Goal: Task Accomplishment & Management: Use online tool/utility

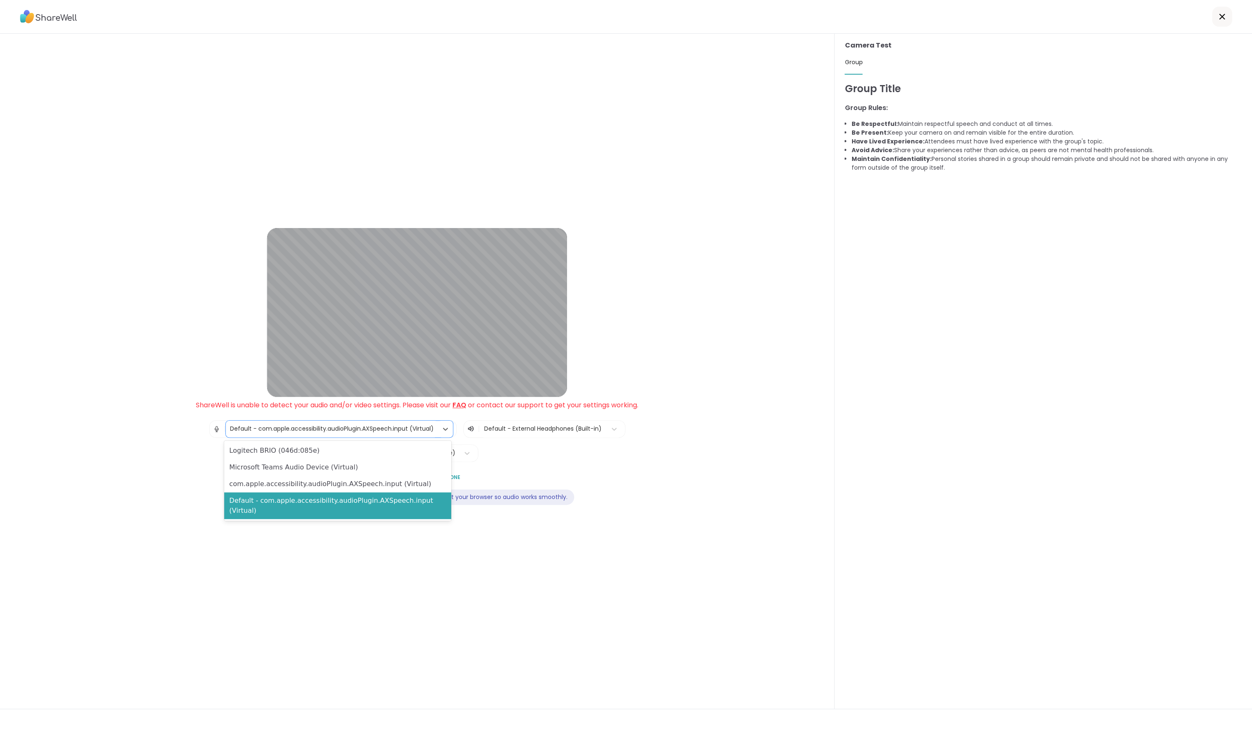
click at [371, 429] on div "Default - com.apple.accessibility.audioPlugin.AXSpeech.input (Virtual)" at bounding box center [332, 428] width 204 height 9
click at [343, 446] on div "Logitech BRIO (046d:085e)" at bounding box center [337, 450] width 227 height 17
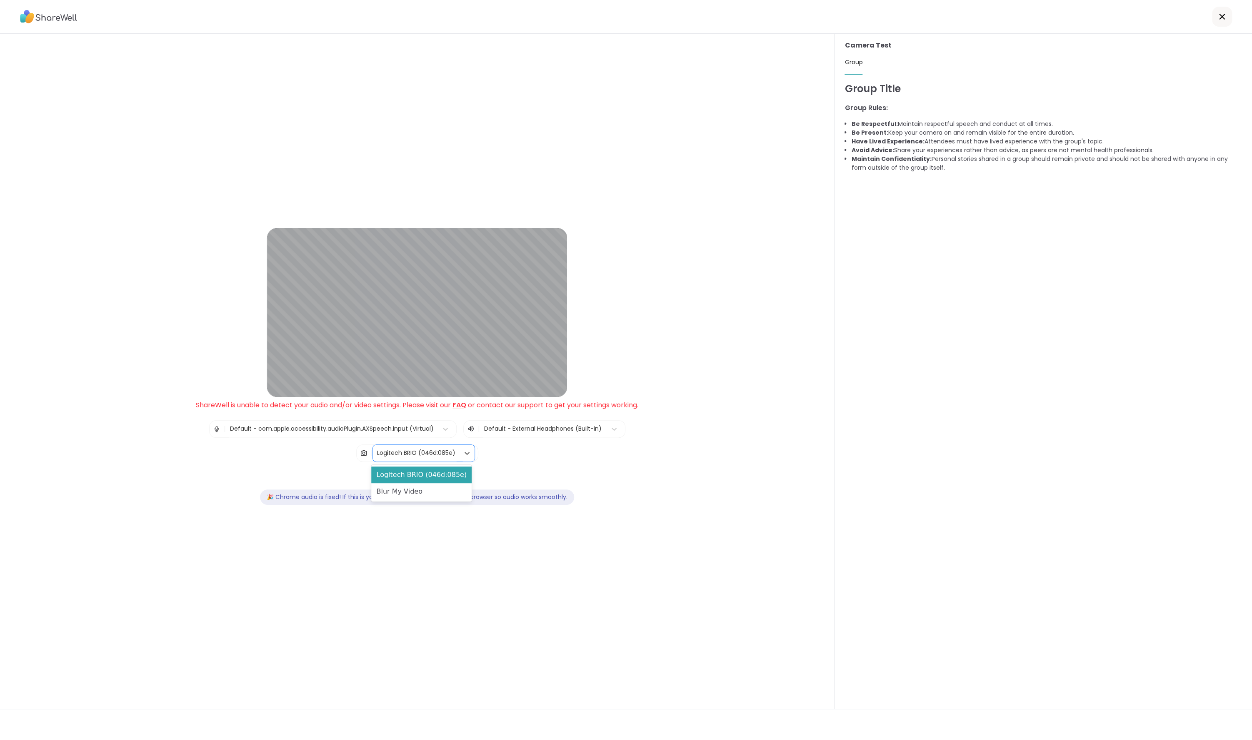
click at [430, 450] on div "Logitech BRIO (046d:085e)" at bounding box center [416, 452] width 78 height 9
click at [393, 449] on div "Logitech BRIO (046d:085e)" at bounding box center [416, 452] width 78 height 9
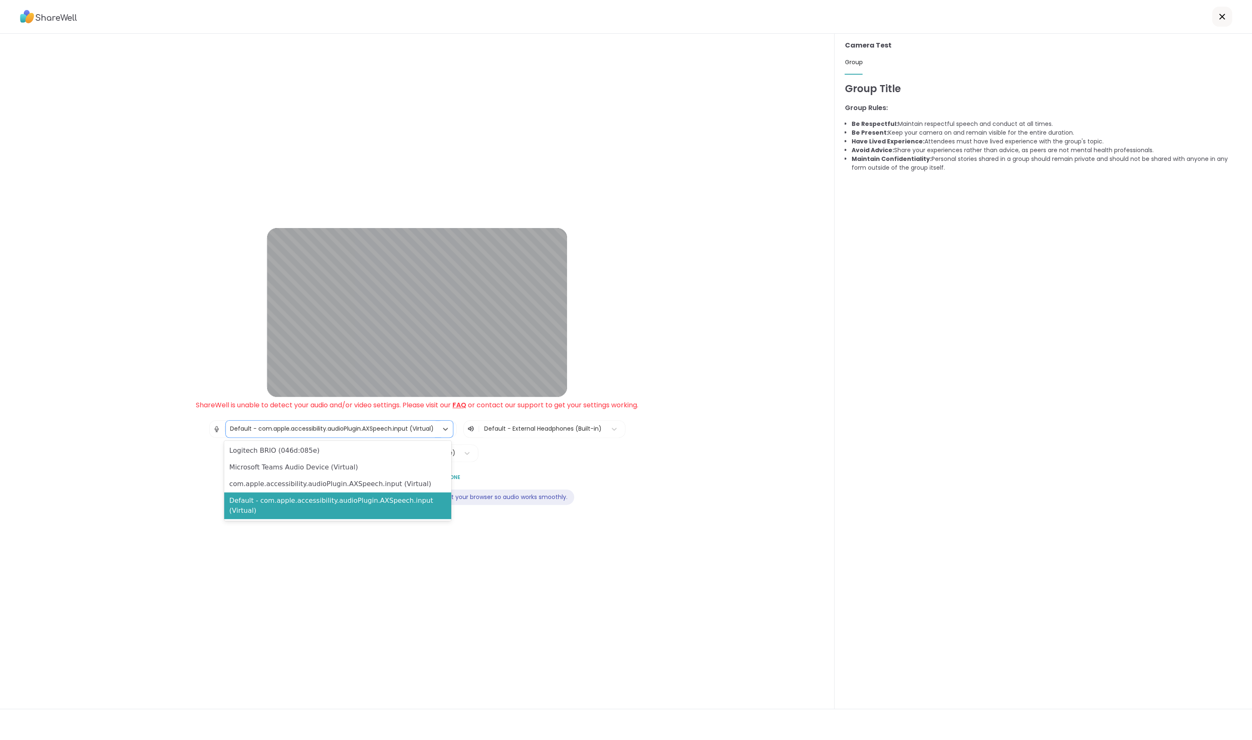
click at [412, 433] on div "Default - com.apple.accessibility.audioPlugin.AXSpeech.input (Virtual)" at bounding box center [332, 428] width 212 height 17
click at [356, 478] on div "com.apple.accessibility.audioPlugin.AXSpeech.input (Virtual)" at bounding box center [337, 484] width 227 height 17
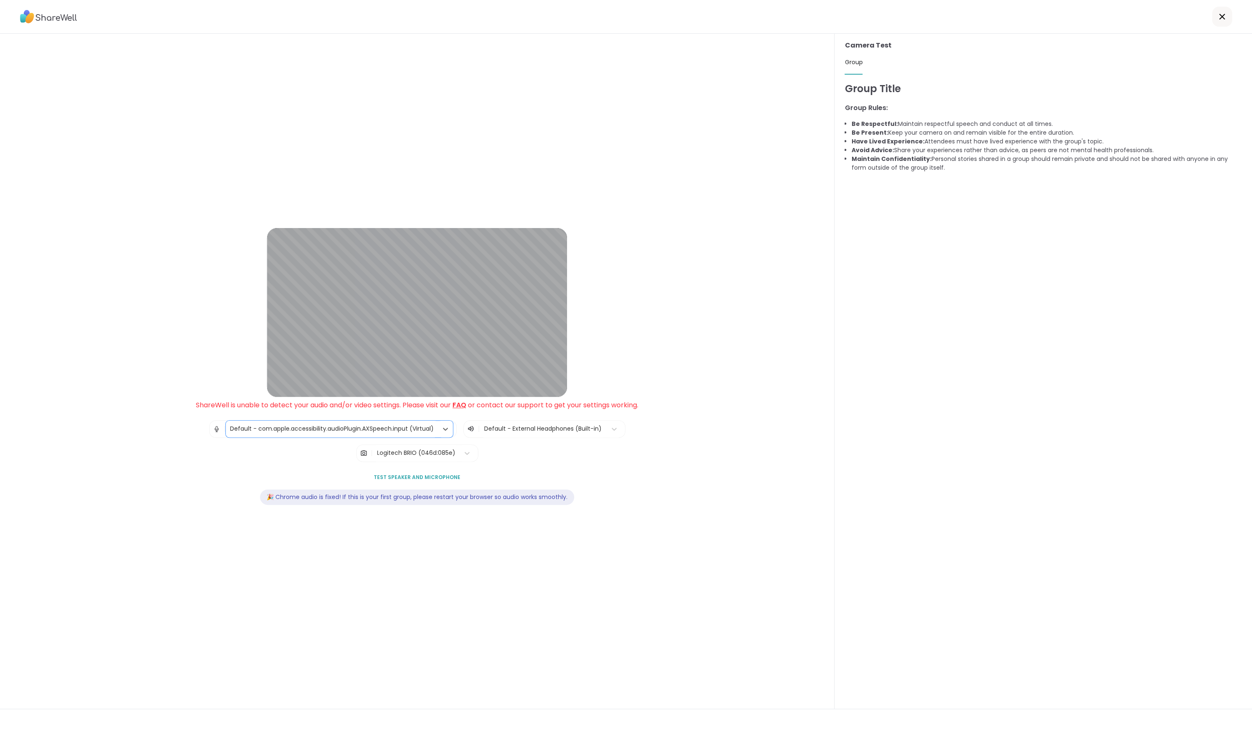
click at [521, 432] on div at bounding box center [543, 428] width 118 height 10
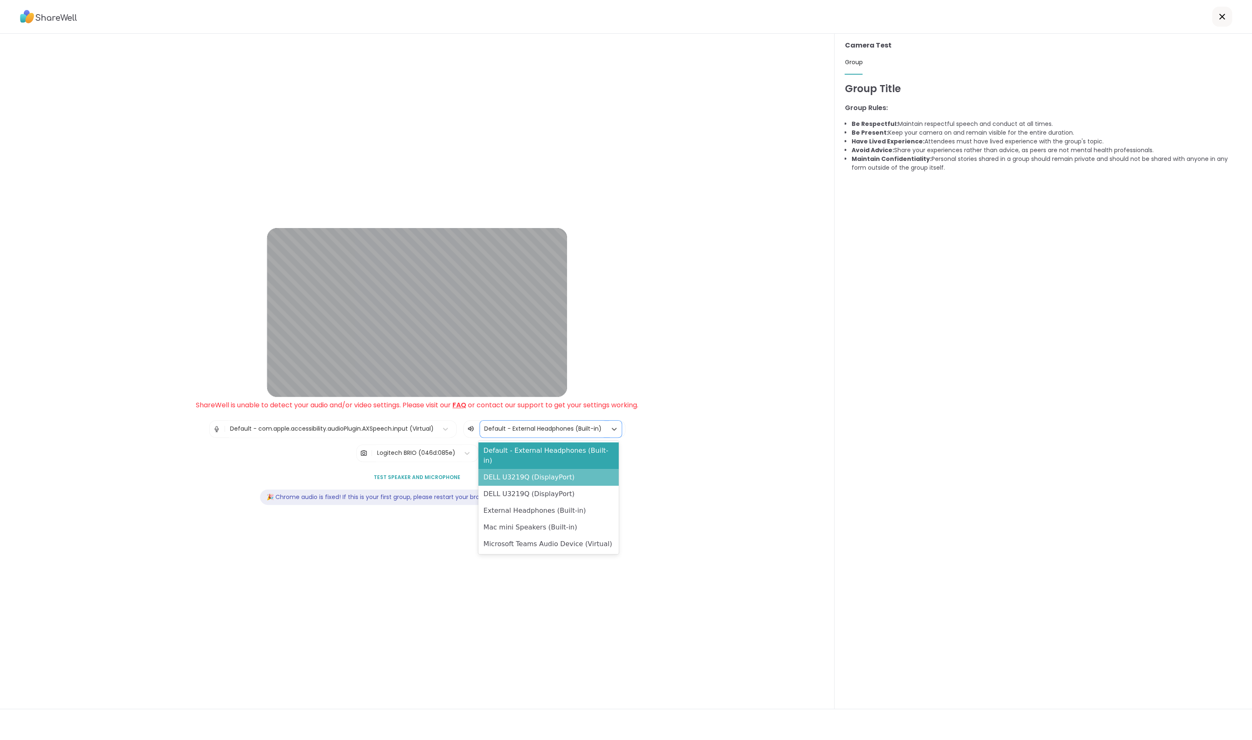
click at [505, 469] on div "DELL U3219Q (DisplayPort)" at bounding box center [548, 477] width 140 height 17
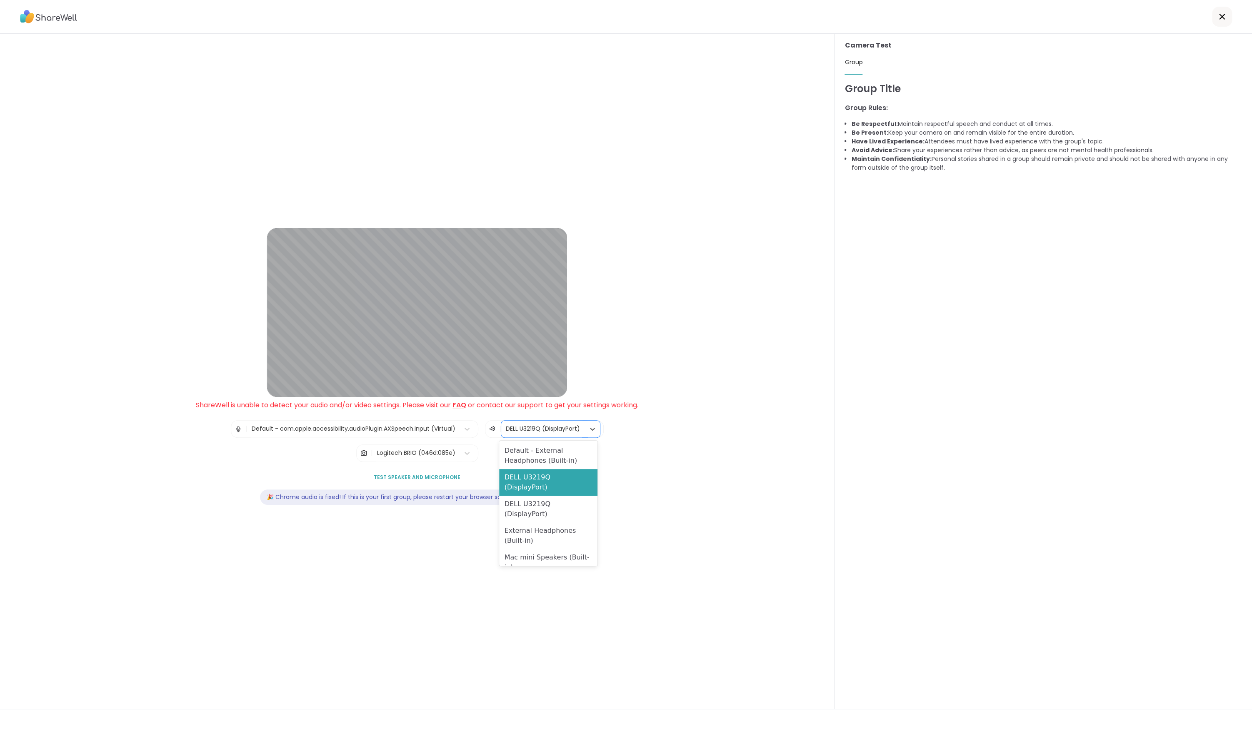
click at [521, 430] on div at bounding box center [543, 428] width 75 height 10
click at [535, 527] on div "External Headphones (Built-in)" at bounding box center [548, 535] width 98 height 27
click at [394, 430] on div "Default - com.apple.accessibility.audioPlugin.AXSpeech.input (Virtual)" at bounding box center [346, 428] width 204 height 9
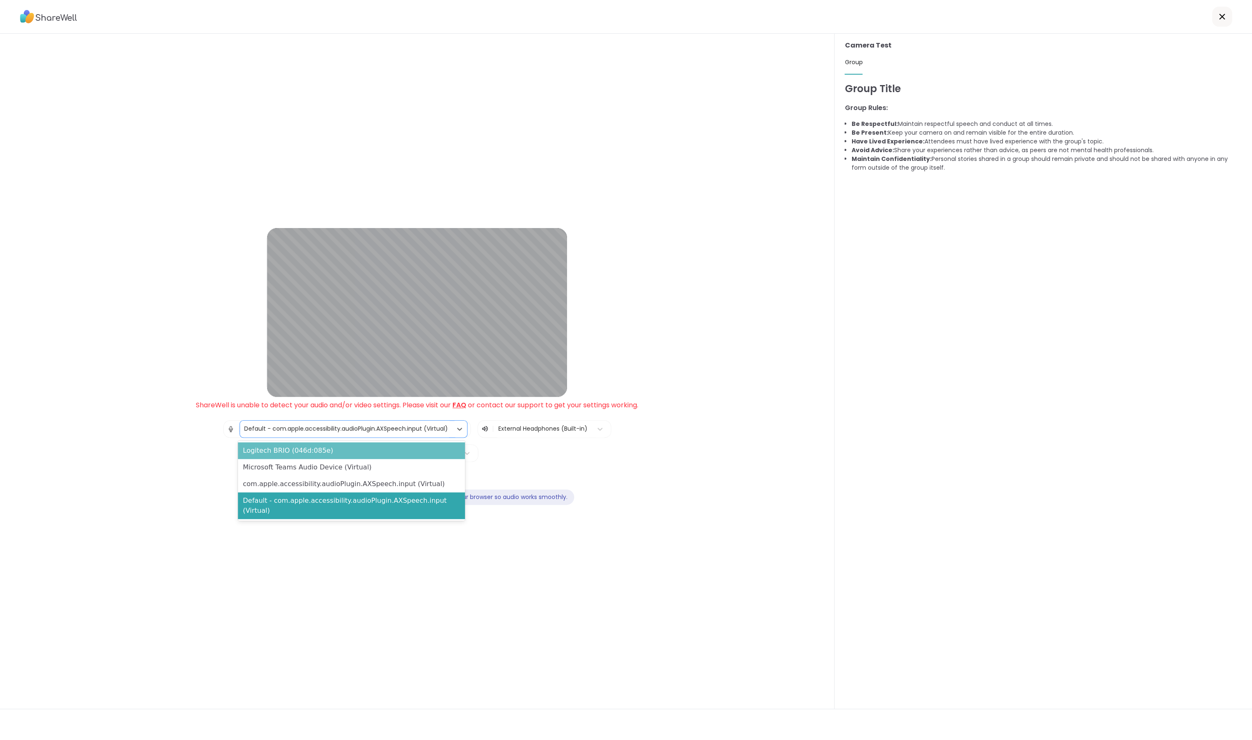
click at [350, 453] on div "Logitech BRIO (046d:085e)" at bounding box center [351, 450] width 227 height 17
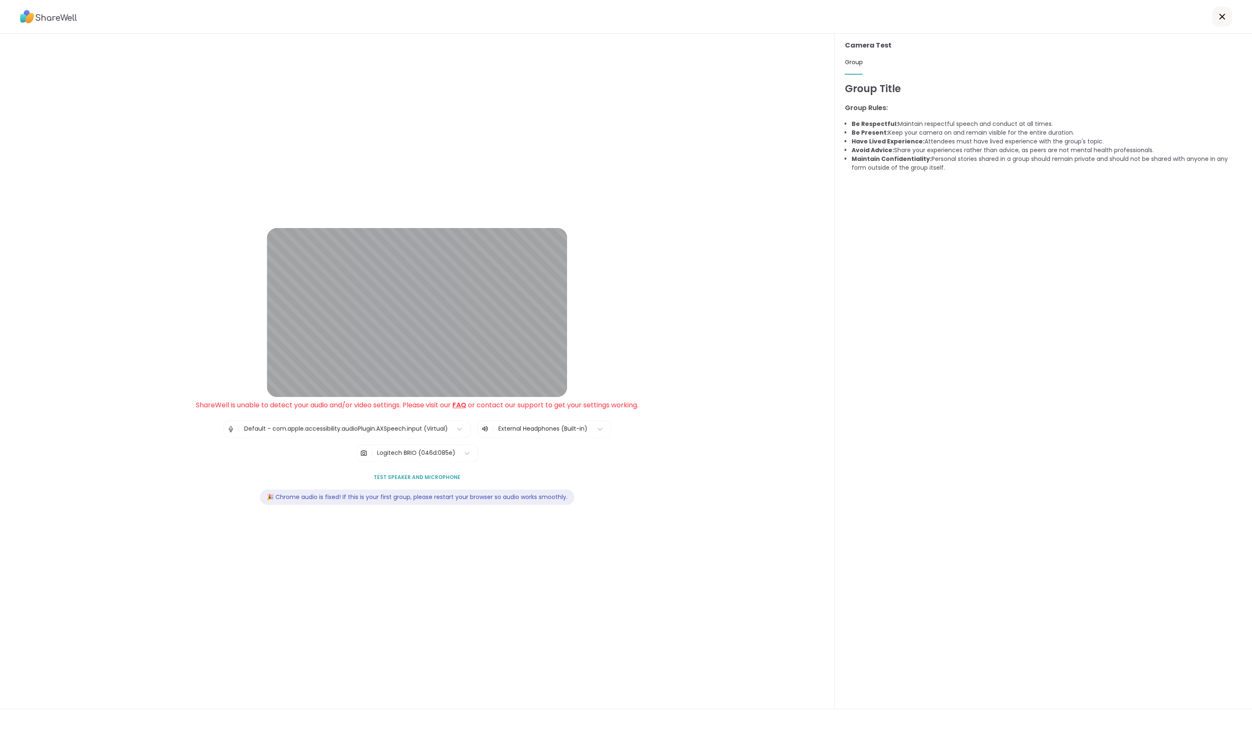
click at [411, 478] on span "Test speaker and microphone" at bounding box center [417, 477] width 87 height 8
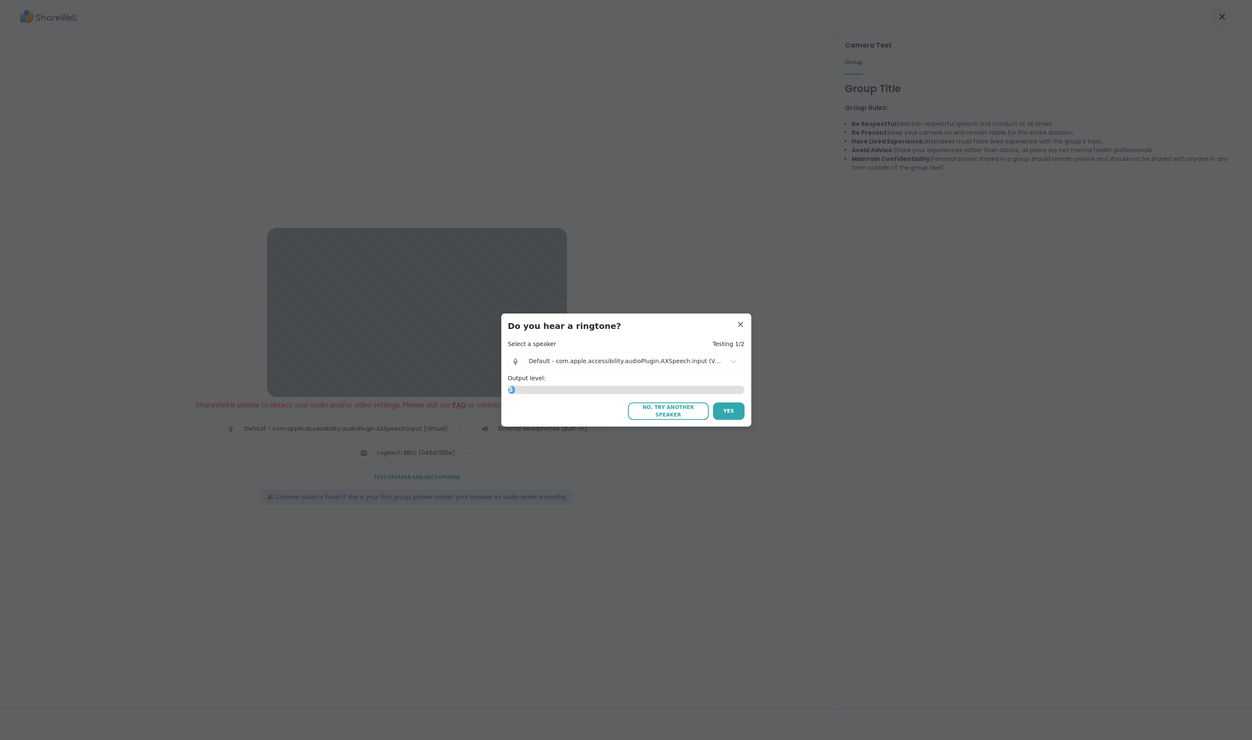
click at [718, 361] on div "Default - com.apple.accessibility.audioPlugin.AXSpeech.input (Virtual)" at bounding box center [625, 361] width 193 height 9
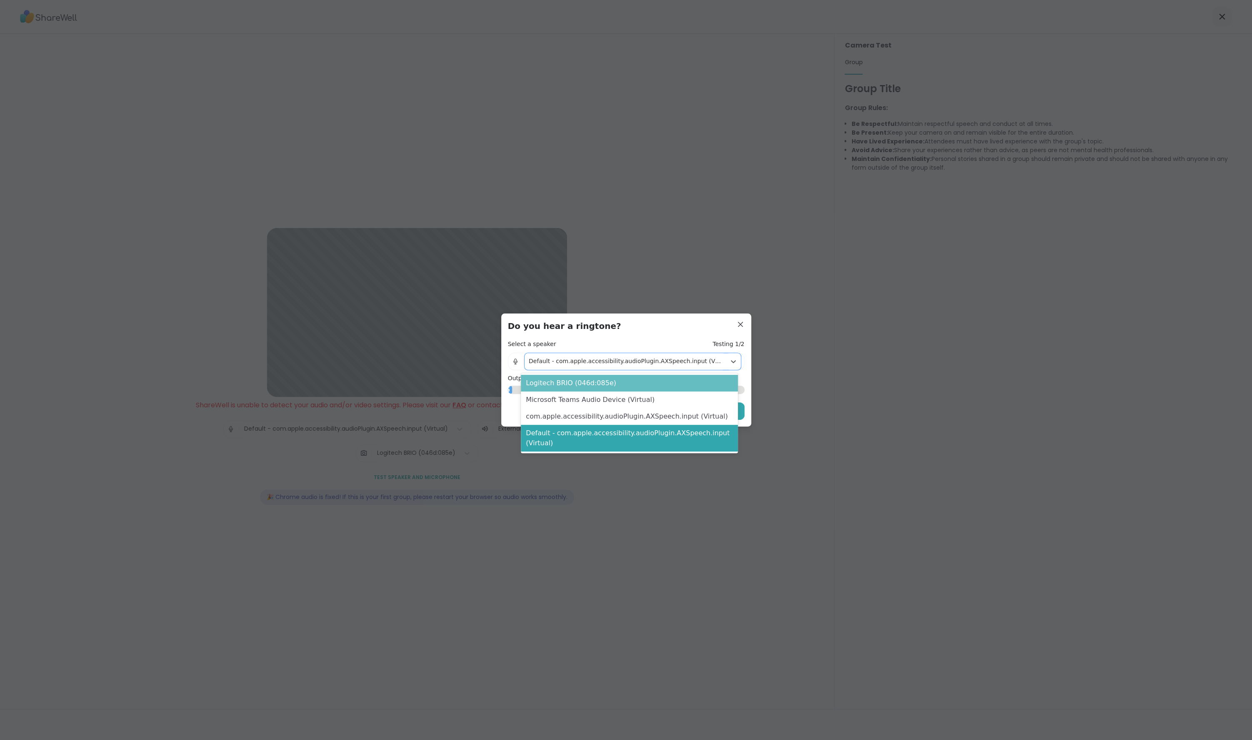
click at [642, 378] on div "Logitech BRIO (046d:085e)" at bounding box center [629, 383] width 217 height 17
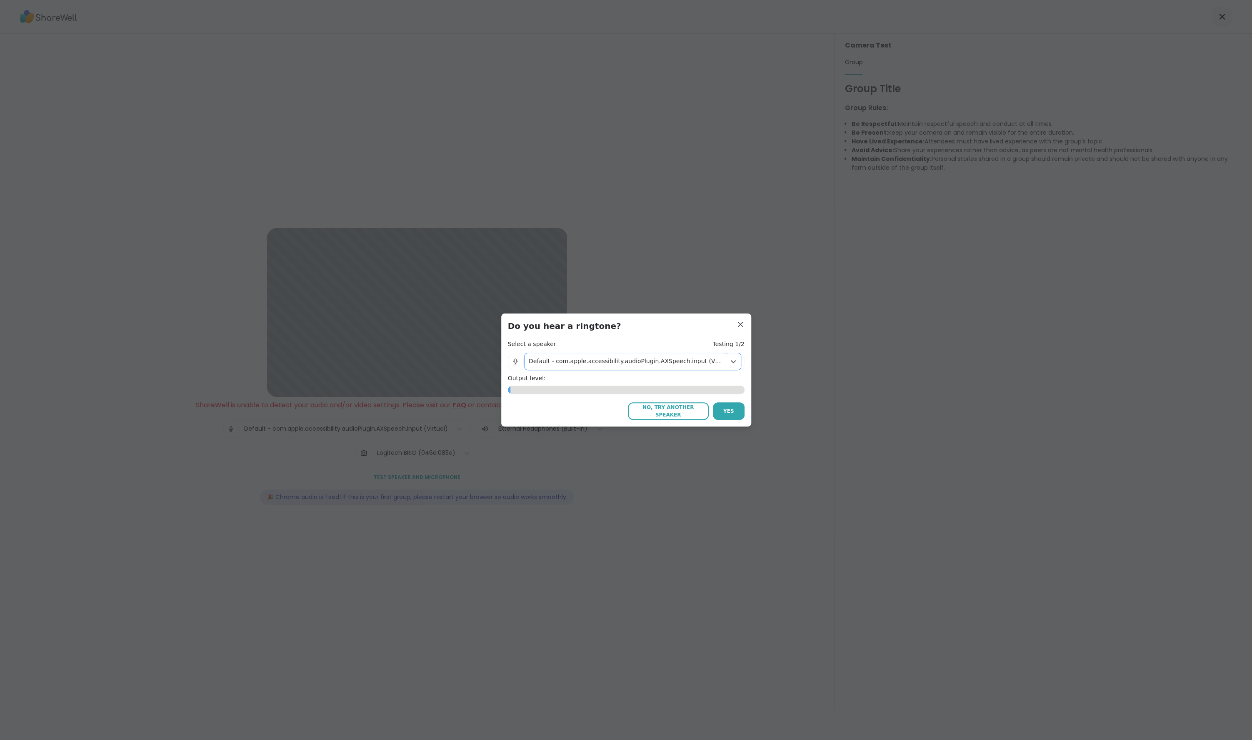
click at [661, 356] on div "Default - com.apple.accessibility.audioPlugin.AXSpeech.input (Virtual)" at bounding box center [625, 361] width 201 height 17
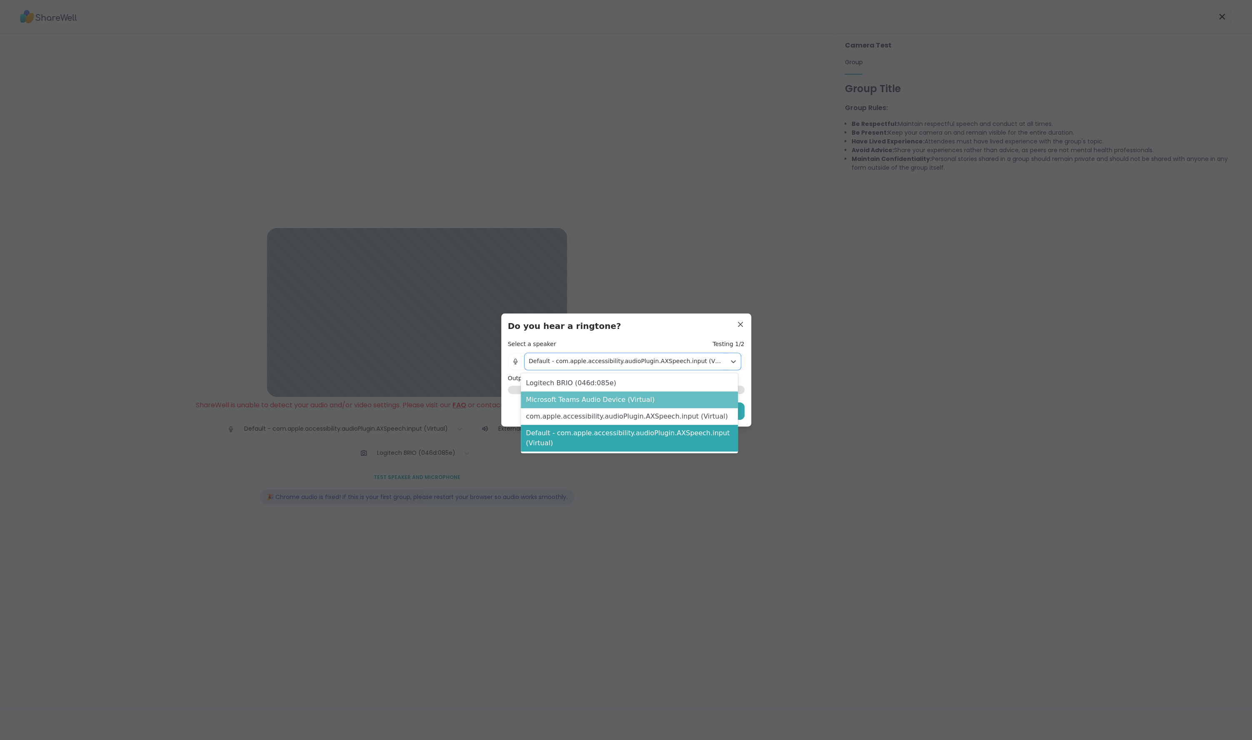
click at [639, 398] on div "Microsoft Teams Audio Device (Virtual)" at bounding box center [629, 399] width 217 height 17
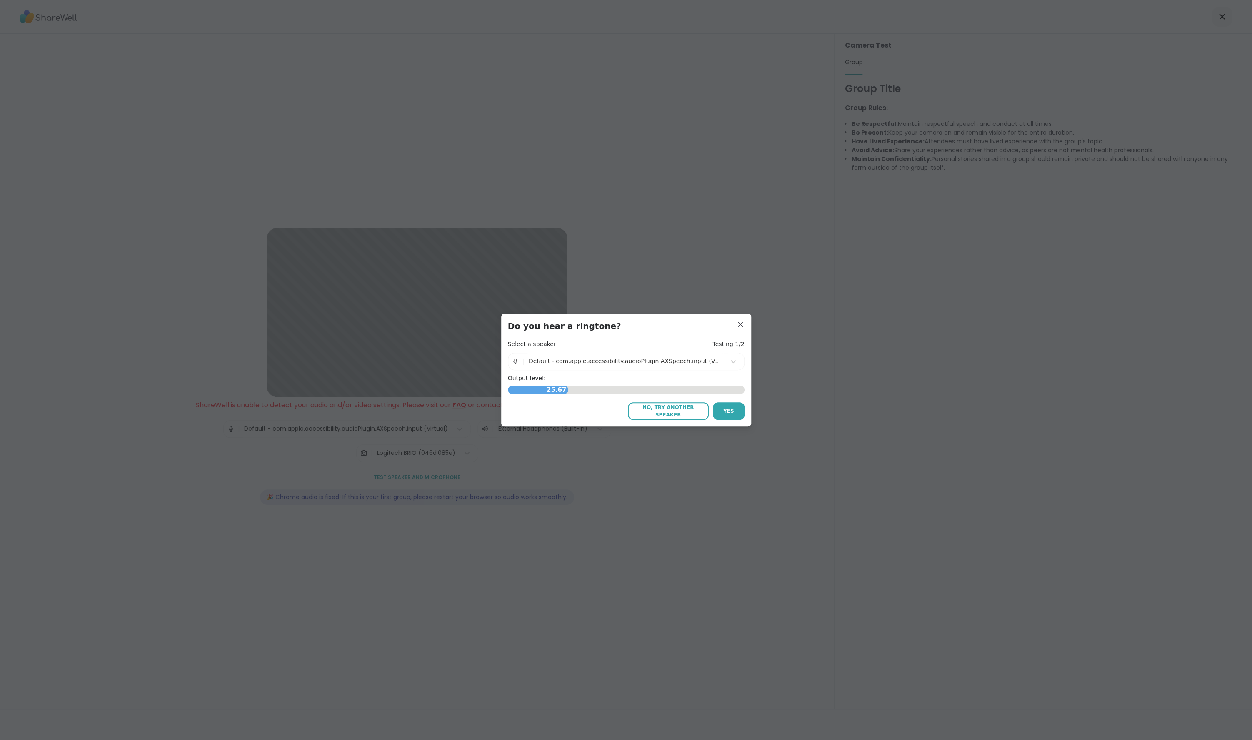
click at [659, 374] on h4 "Output level:" at bounding box center [626, 378] width 237 height 8
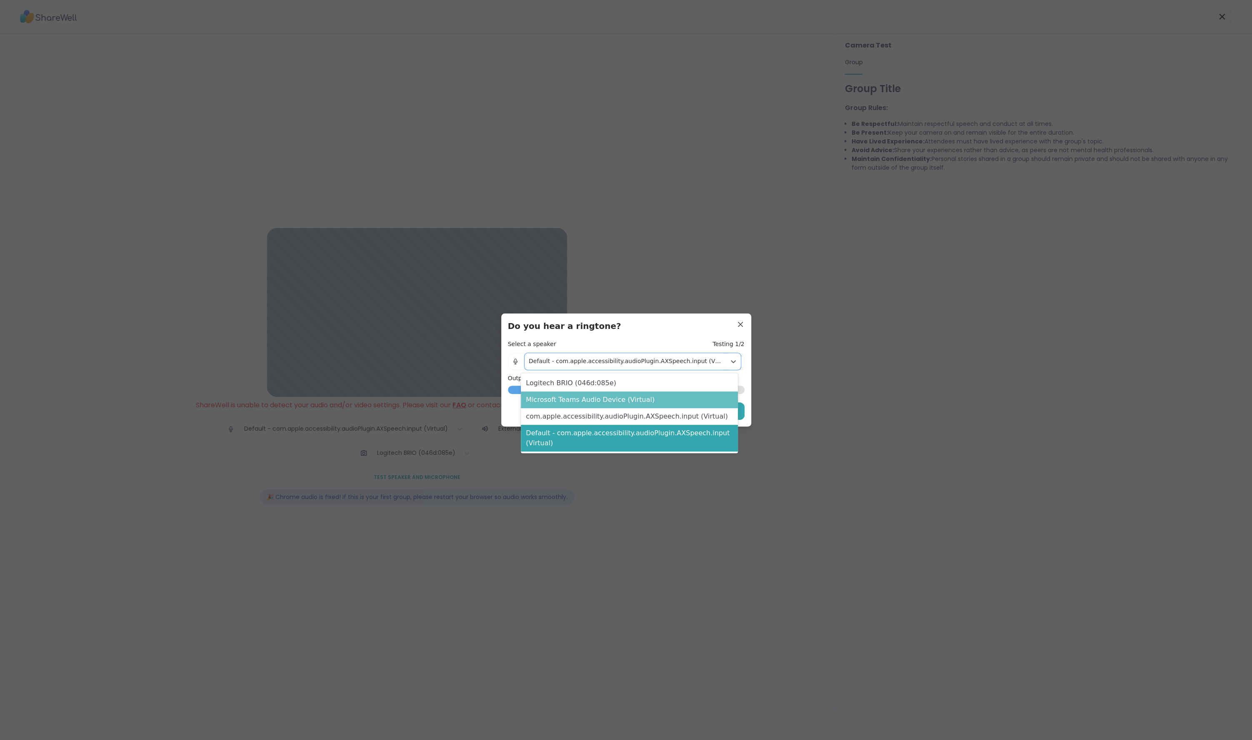
drag, startPoint x: 667, startPoint y: 365, endPoint x: 662, endPoint y: 401, distance: 36.2
click at [667, 369] on div "Default - com.apple.accessibility.audioPlugin.AXSpeech.input (Virtual)" at bounding box center [625, 361] width 201 height 17
click at [655, 418] on div "com.apple.accessibility.audioPlugin.AXSpeech.input (Virtual)" at bounding box center [629, 416] width 217 height 17
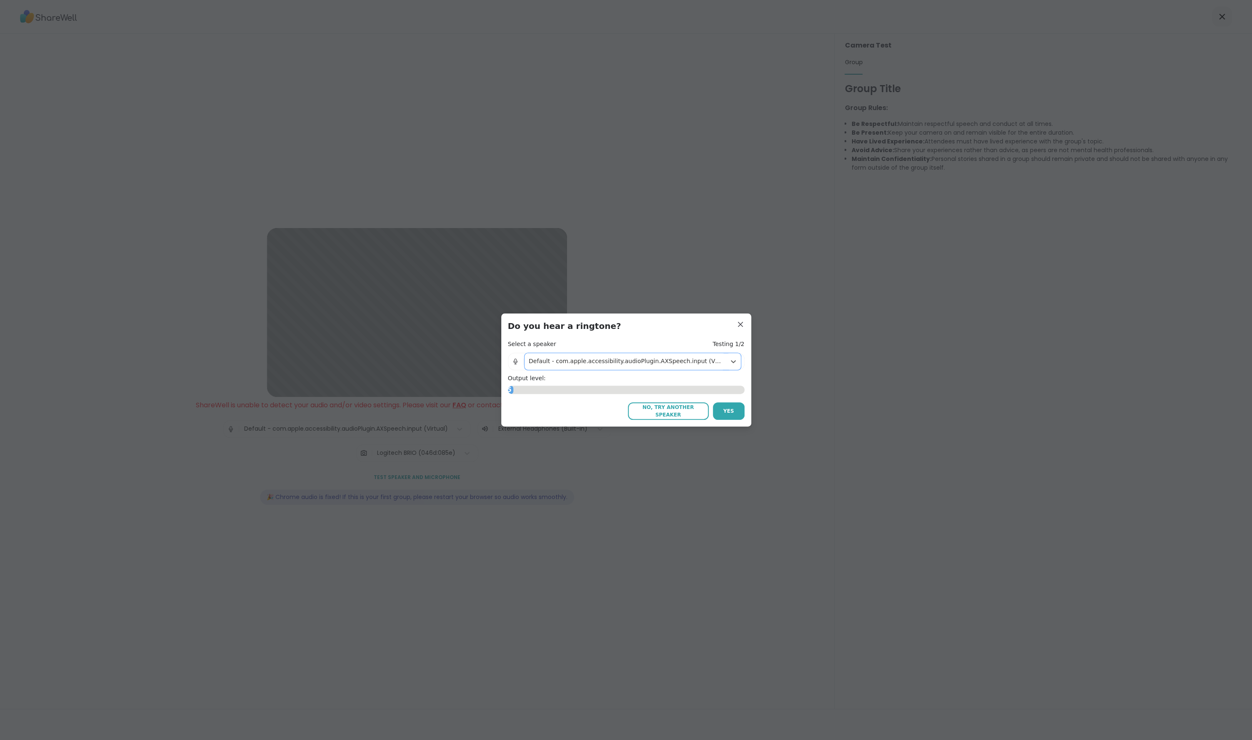
click at [686, 409] on span "No, try another speaker" at bounding box center [668, 410] width 73 height 15
click at [671, 412] on span "No, try another speaker" at bounding box center [668, 410] width 73 height 15
click at [728, 414] on span "Yes" at bounding box center [728, 411] width 11 height 8
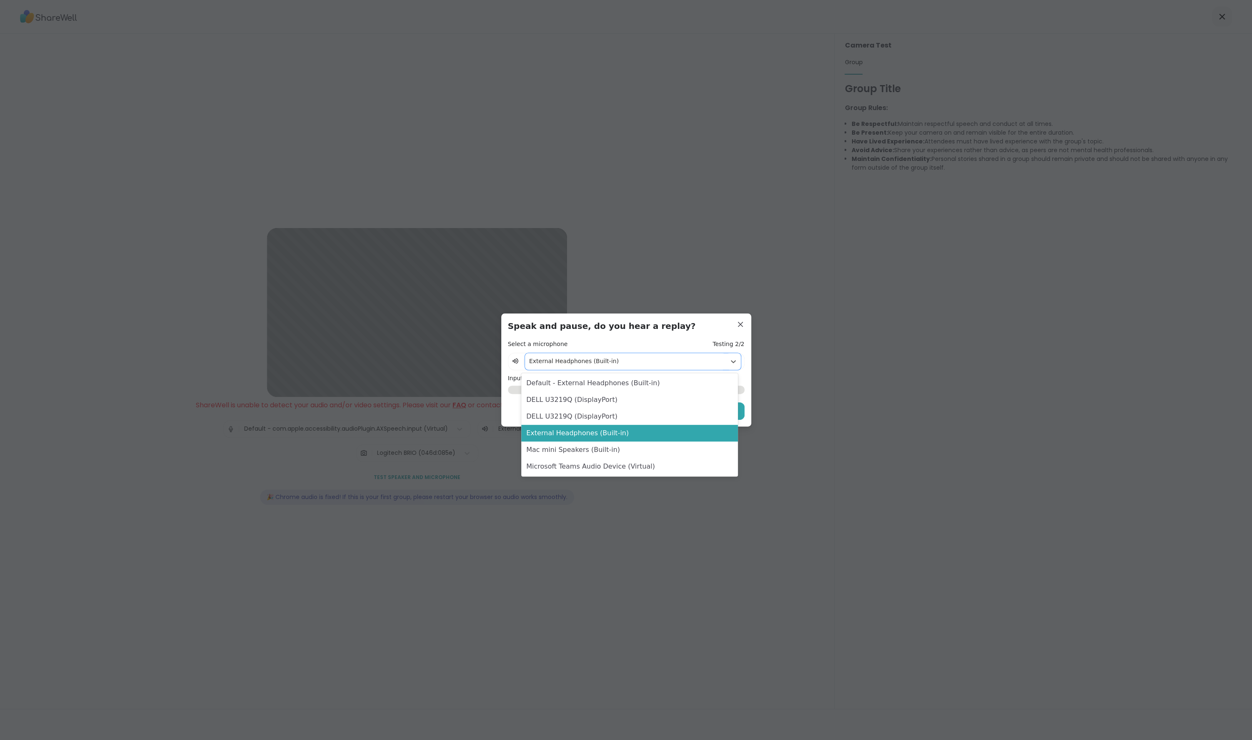
click at [666, 365] on div at bounding box center [625, 361] width 193 height 10
click at [641, 380] on div "Default - External Headphones (Built-in)" at bounding box center [629, 383] width 216 height 17
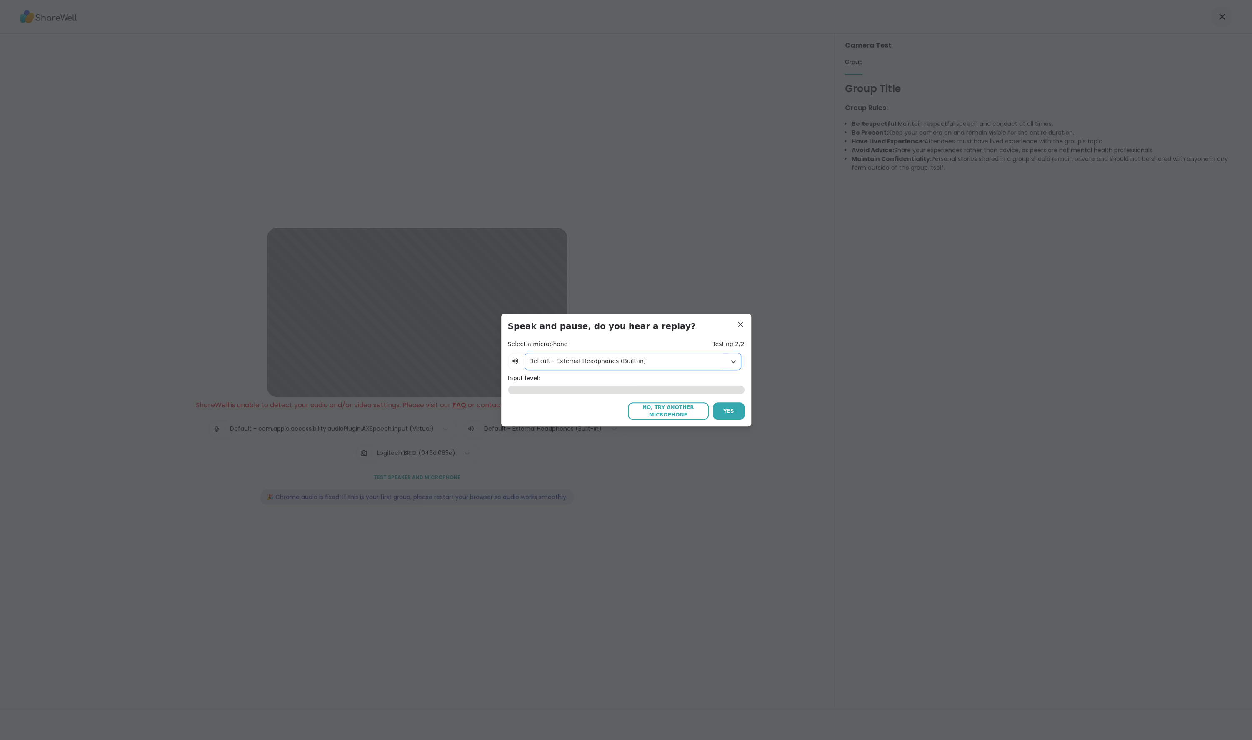
click at [647, 368] on div "Default - External Headphones (Built-in)" at bounding box center [625, 361] width 201 height 17
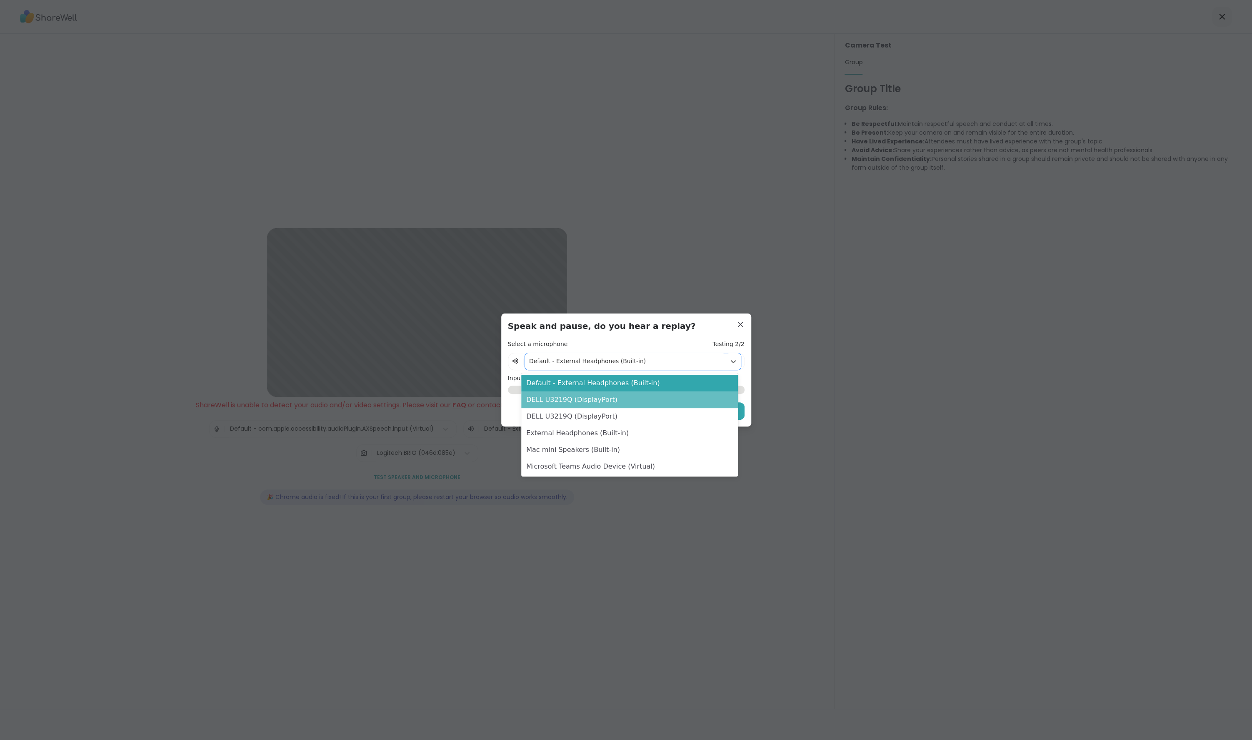
click at [641, 394] on div "DELL U3219Q (DisplayPort)" at bounding box center [629, 399] width 216 height 17
click at [645, 362] on div at bounding box center [625, 361] width 193 height 10
click at [626, 416] on div "DELL U3219Q (DisplayPort)" at bounding box center [629, 416] width 216 height 17
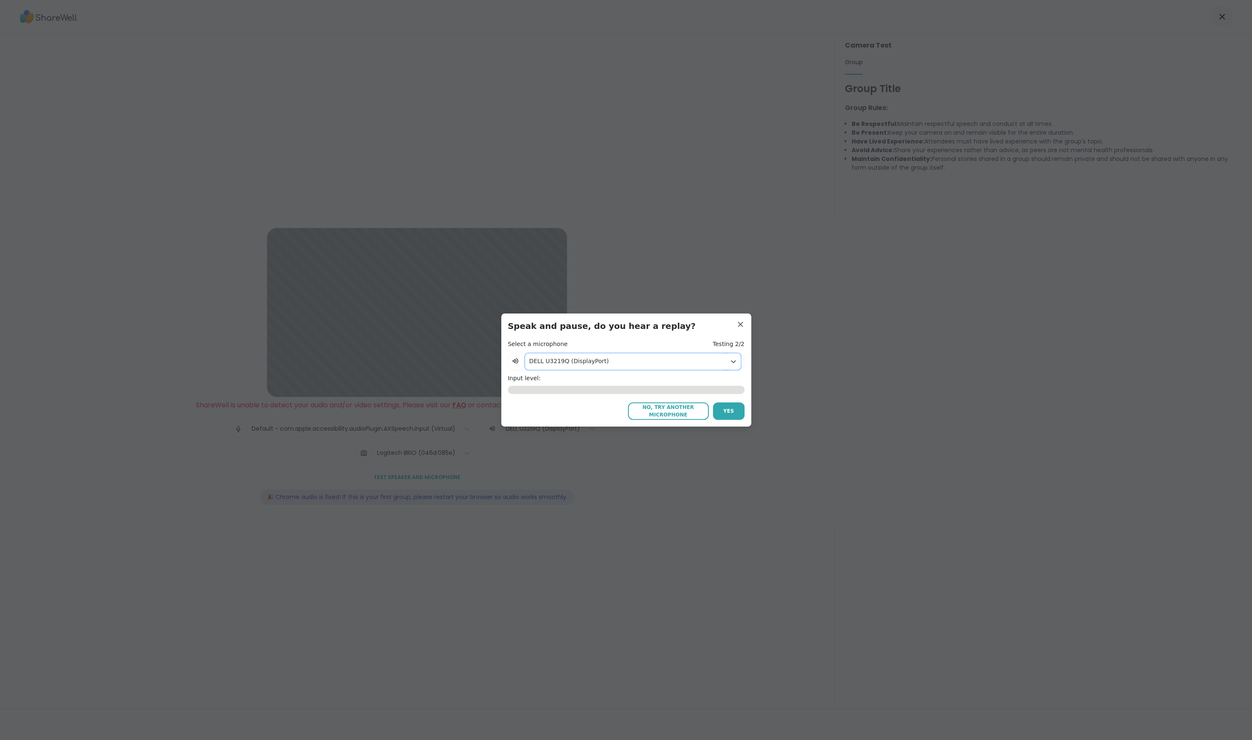
click at [630, 367] on div "DELL U3219Q (DisplayPort)" at bounding box center [625, 361] width 201 height 17
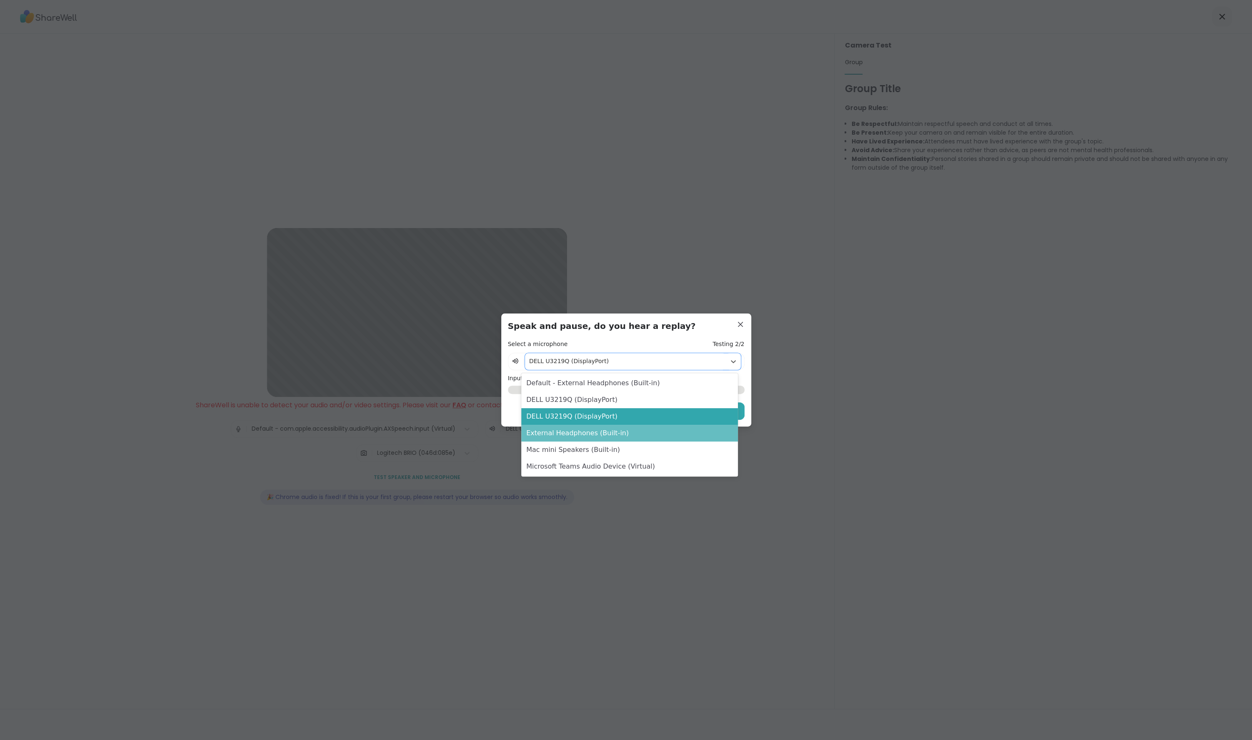
click at [618, 431] on div "External Headphones (Built-in)" at bounding box center [629, 433] width 216 height 17
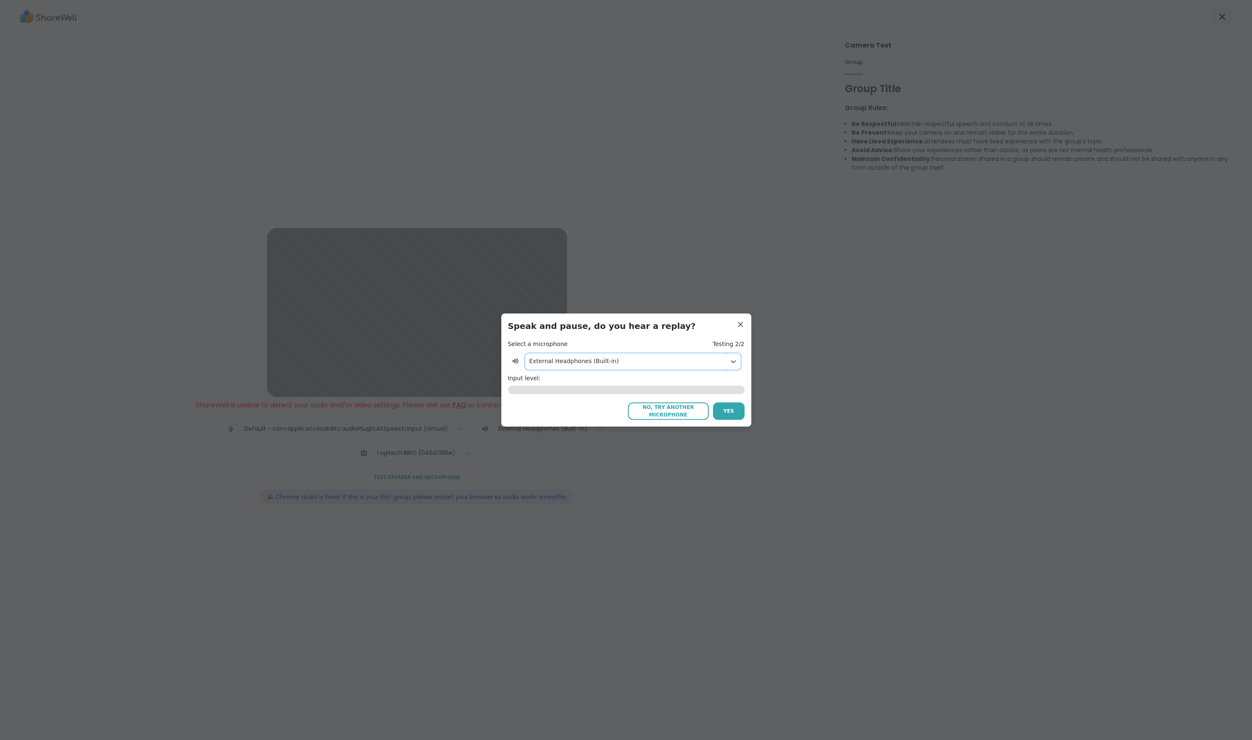
click at [632, 362] on div at bounding box center [625, 361] width 193 height 10
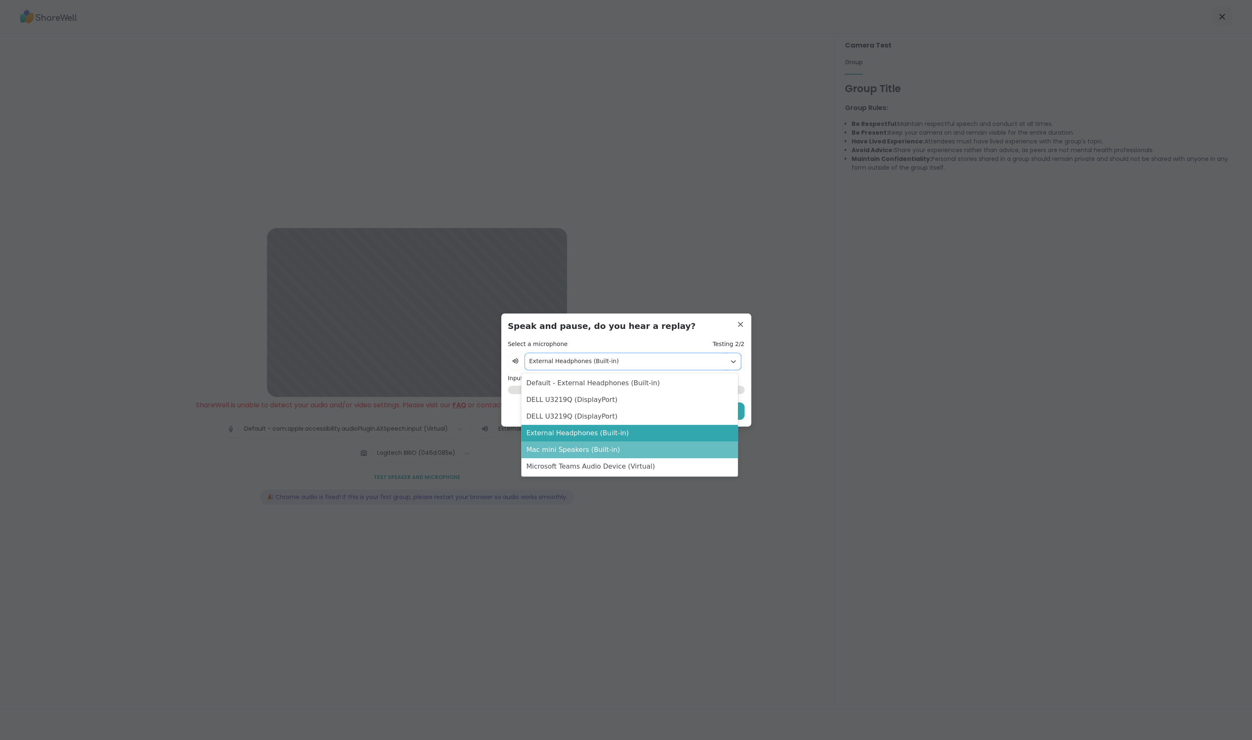
click at [616, 450] on div "Mac mini Speakers (Built-in)" at bounding box center [629, 449] width 216 height 17
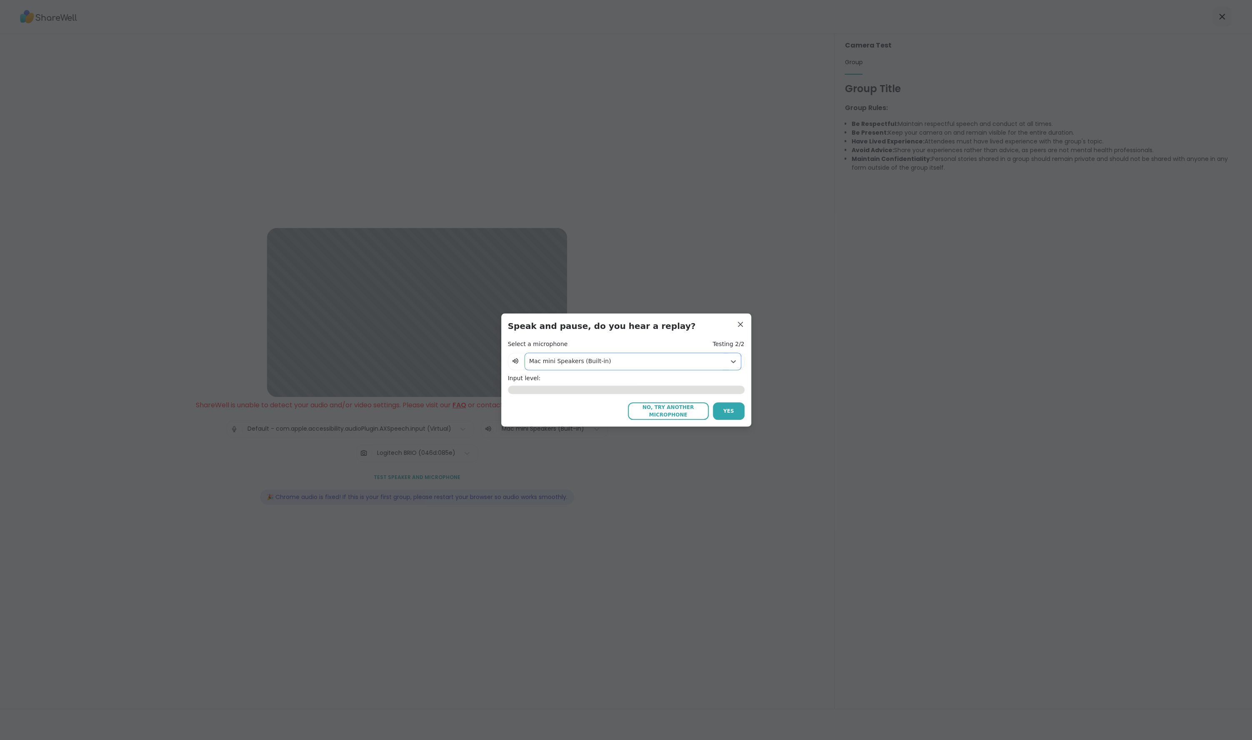
click at [630, 359] on div at bounding box center [625, 361] width 193 height 10
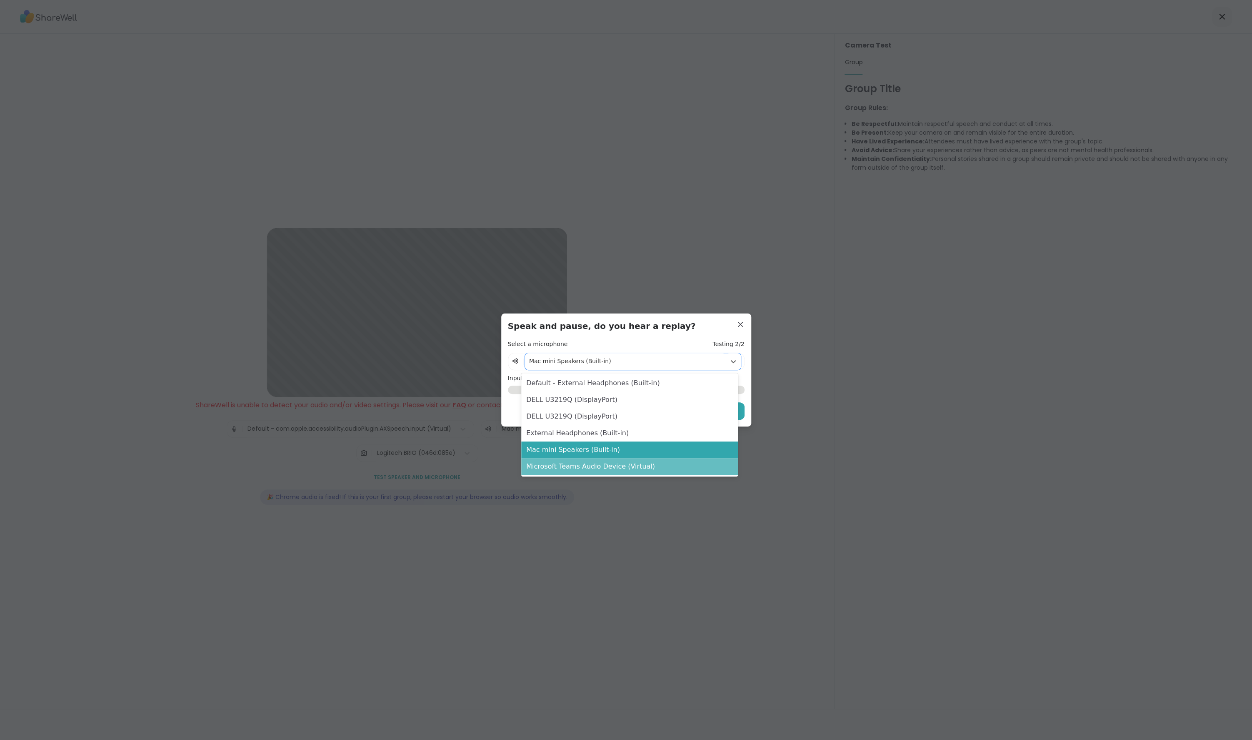
click at [600, 472] on div "Microsoft Teams Audio Device (Virtual)" at bounding box center [629, 466] width 216 height 17
click at [633, 367] on div "Microsoft Teams Audio Device (Virtual)" at bounding box center [625, 361] width 201 height 17
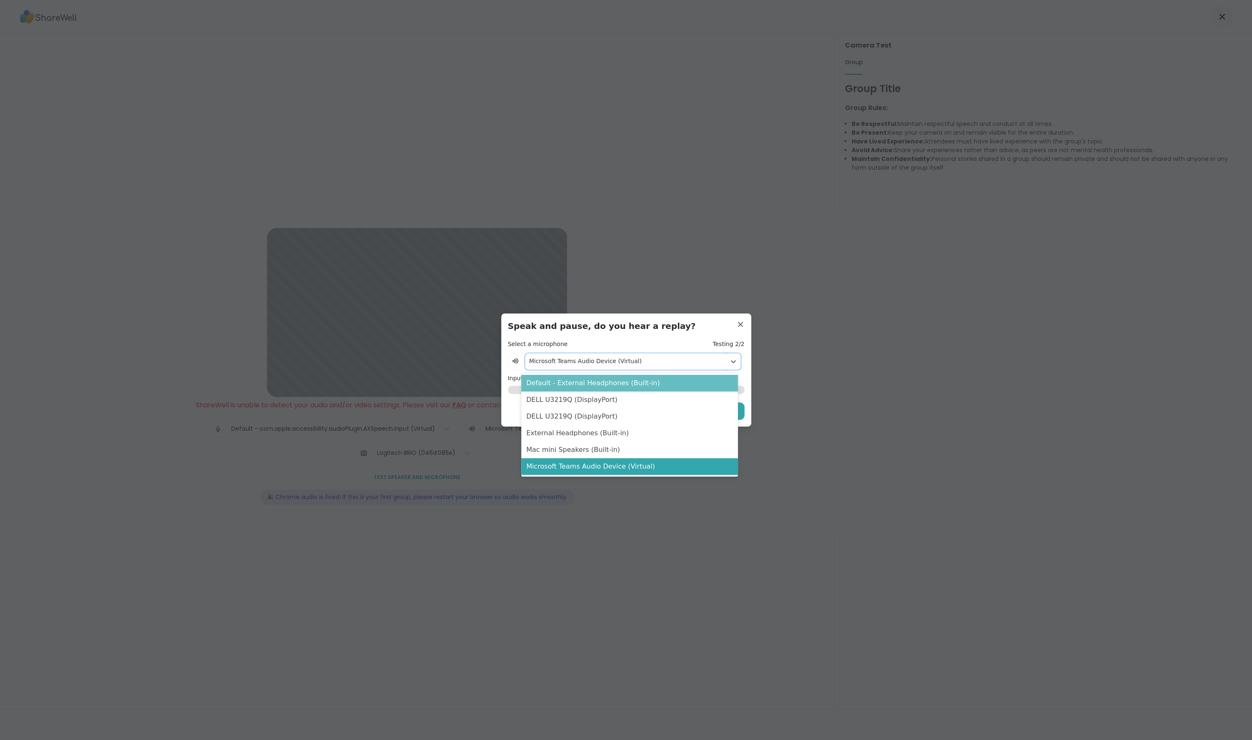
click at [631, 385] on div "Default - External Headphones (Built-in)" at bounding box center [629, 383] width 216 height 17
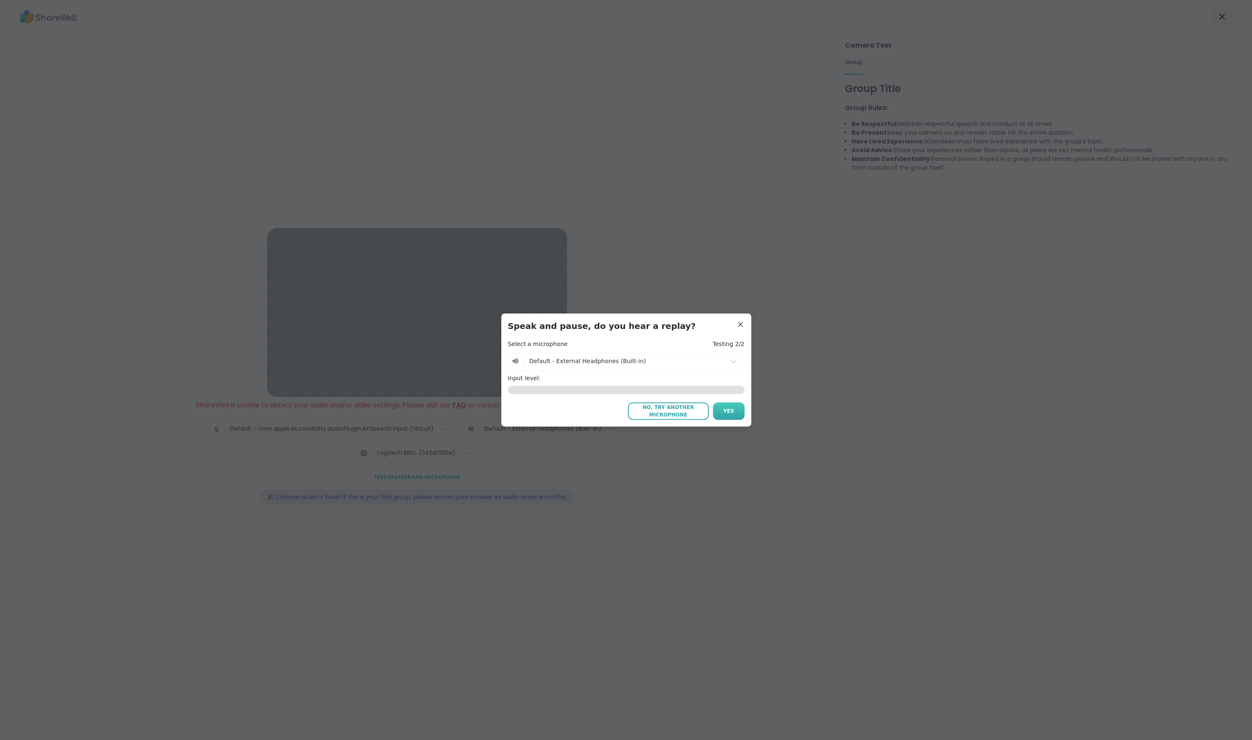
click at [719, 410] on button "Yes" at bounding box center [729, 411] width 32 height 18
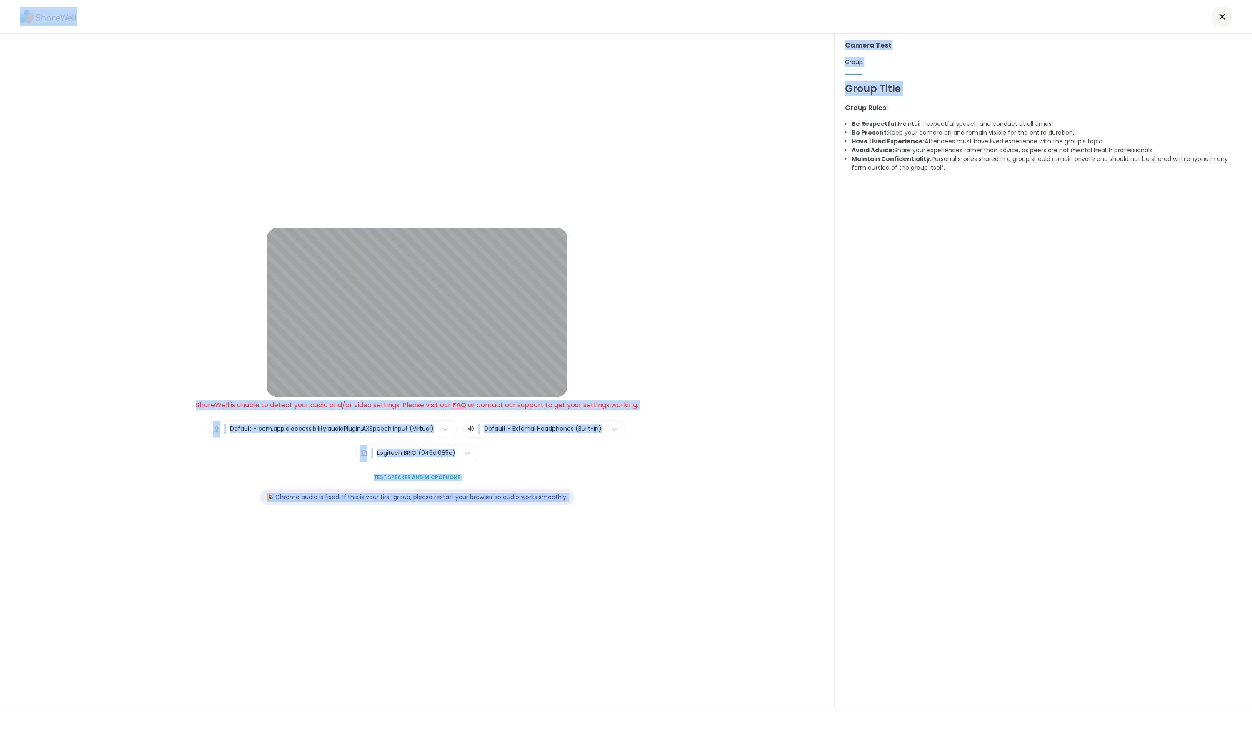
drag, startPoint x: 1217, startPoint y: 17, endPoint x: 996, endPoint y: 140, distance: 253.1
click at [1036, 106] on div "Lobby ShareWell is unable to detect your audio and/or video settings. Please vi…" at bounding box center [626, 370] width 1252 height 740
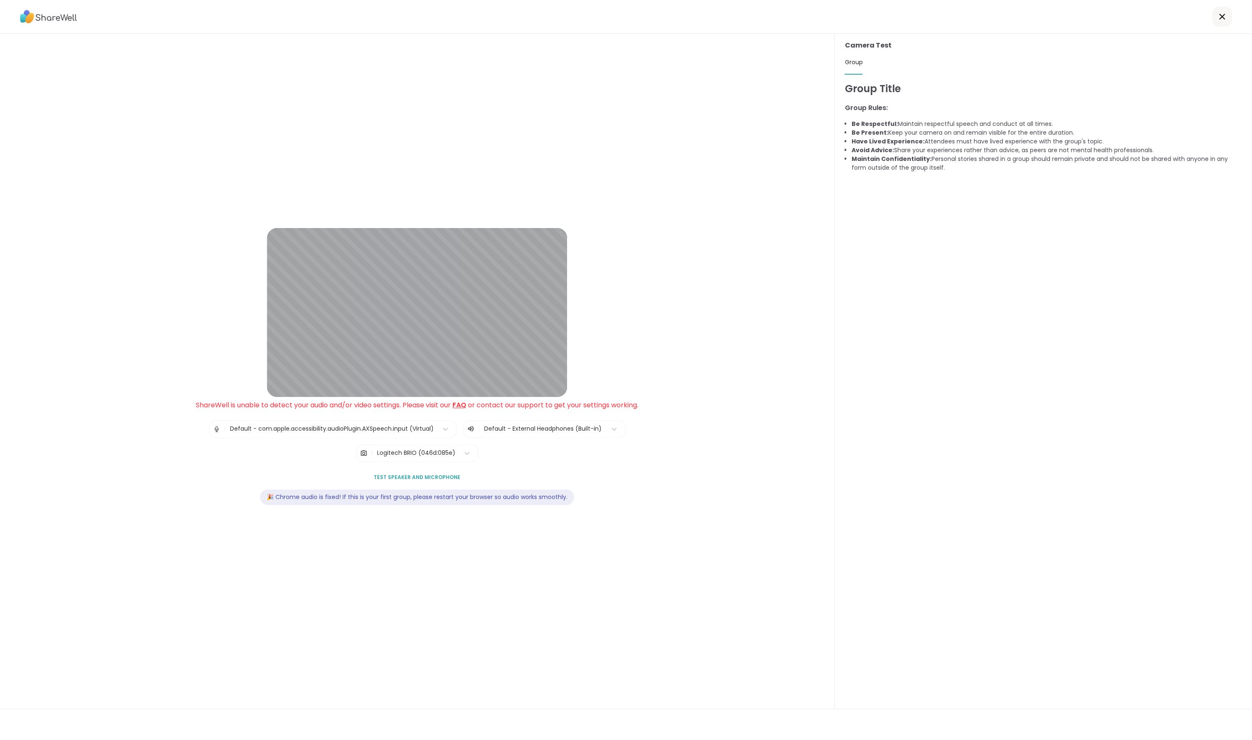
click at [949, 208] on div "Group Title Group Rules: Be Respectful: Maintain respectful speech and conduct …" at bounding box center [1044, 392] width 398 height 622
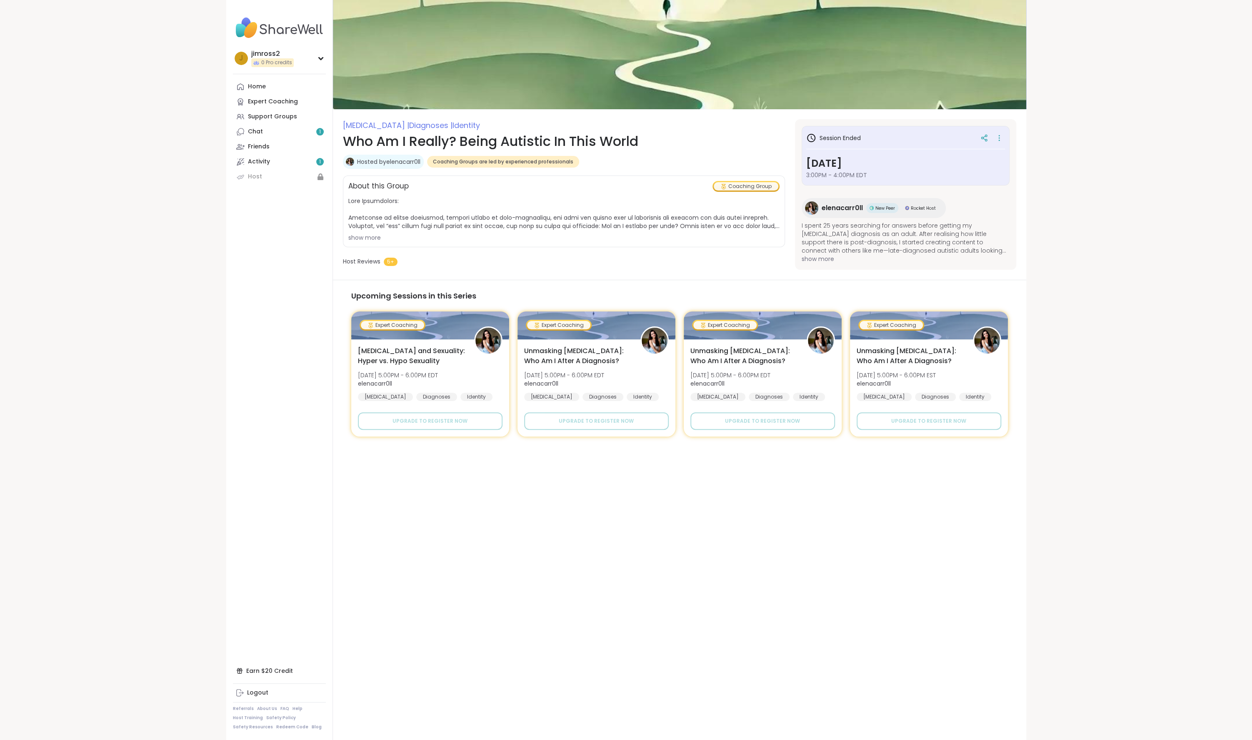
click at [107, 66] on div "jimross2 0 Pro credits j jimross2 0 Pro credits Profile Membership Settings Hel…" at bounding box center [626, 370] width 1252 height 740
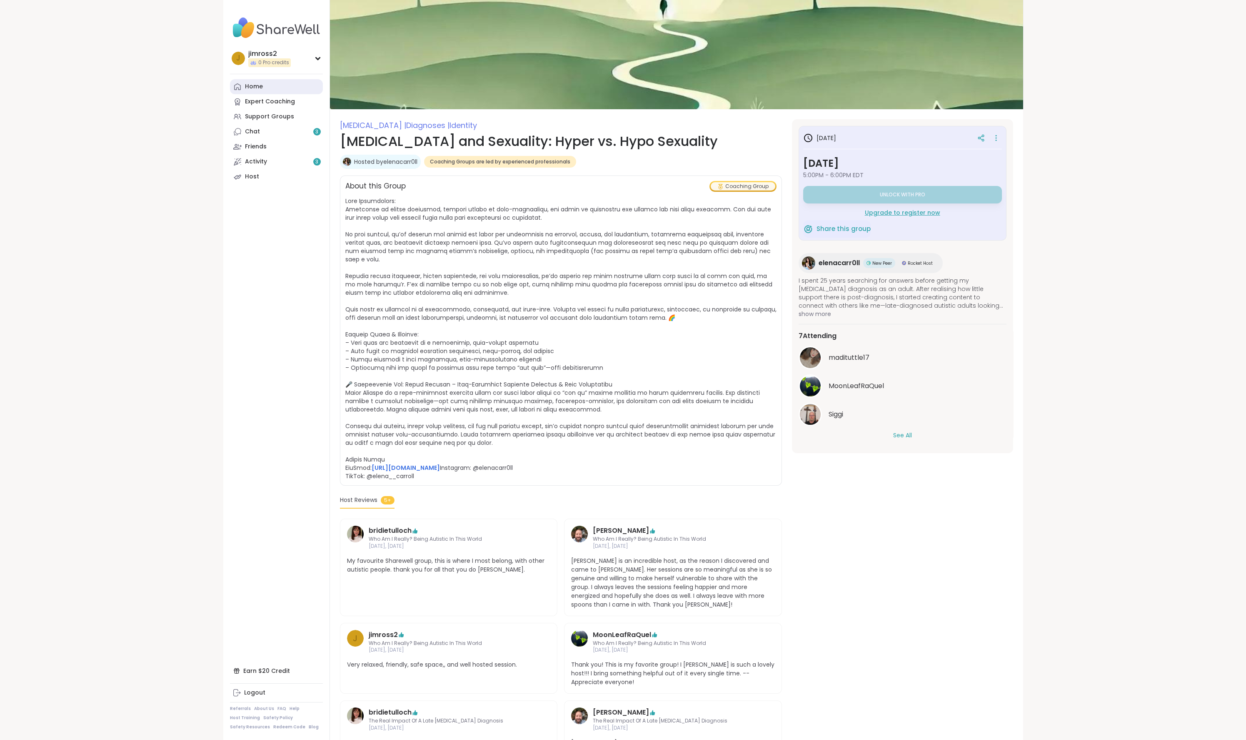
click at [266, 90] on link "Home" at bounding box center [276, 86] width 93 height 15
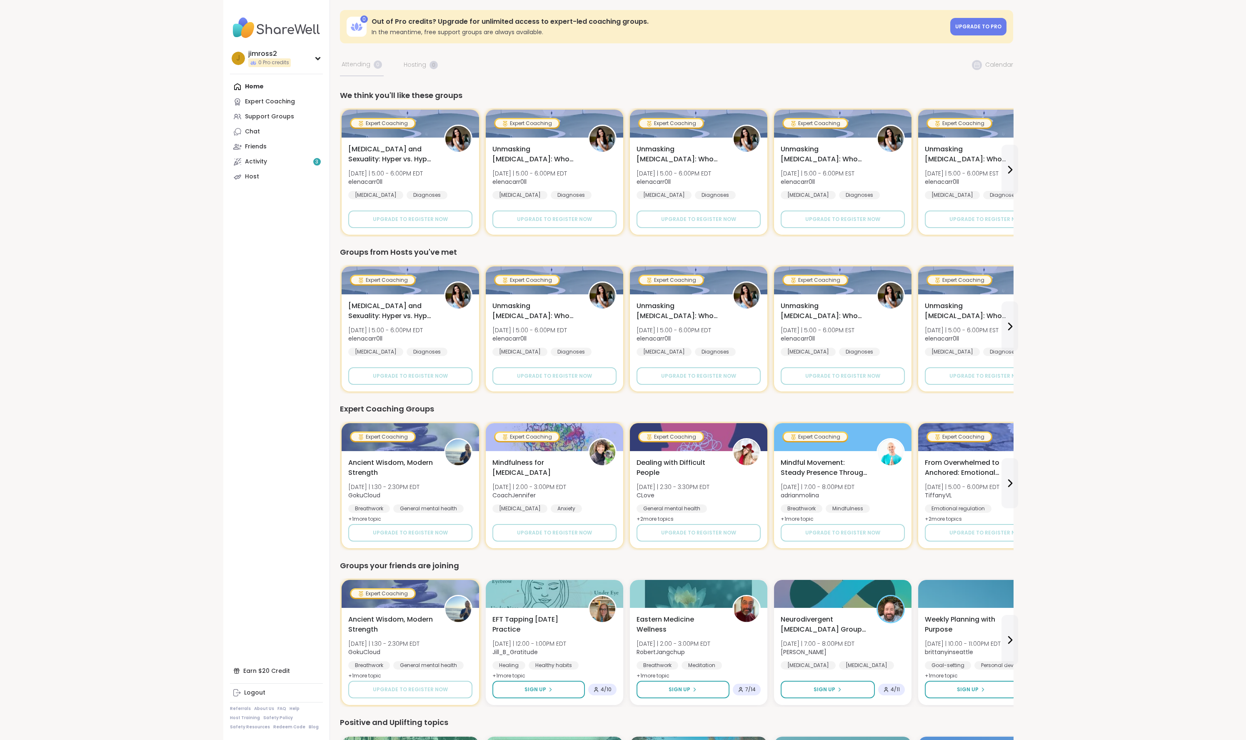
click at [22, 53] on div "jimross2 0 Pro credits j jimross2 0 Pro credits Profile Membership Settings Hel…" at bounding box center [623, 606] width 1246 height 1212
click at [189, 551] on div "jimross2 0 Pro credits j jimross2 0 Pro credits Profile Membership Settings Hel…" at bounding box center [623, 606] width 1246 height 1212
